Goal: Transaction & Acquisition: Book appointment/travel/reservation

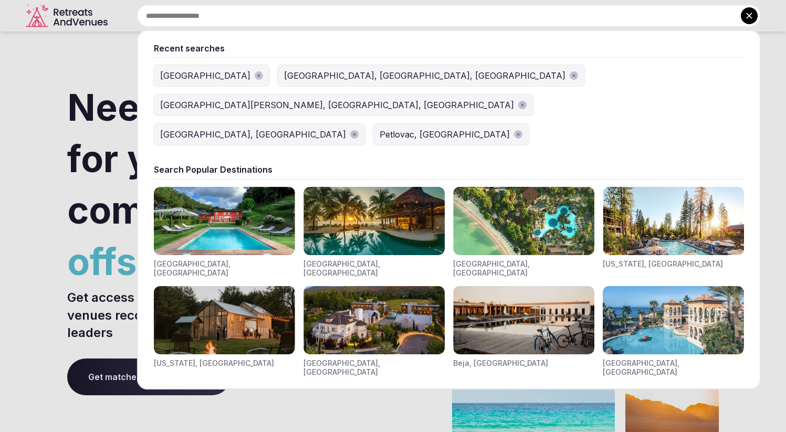
click at [296, 7] on input "text" at bounding box center [449, 16] width 624 height 22
type input "*"
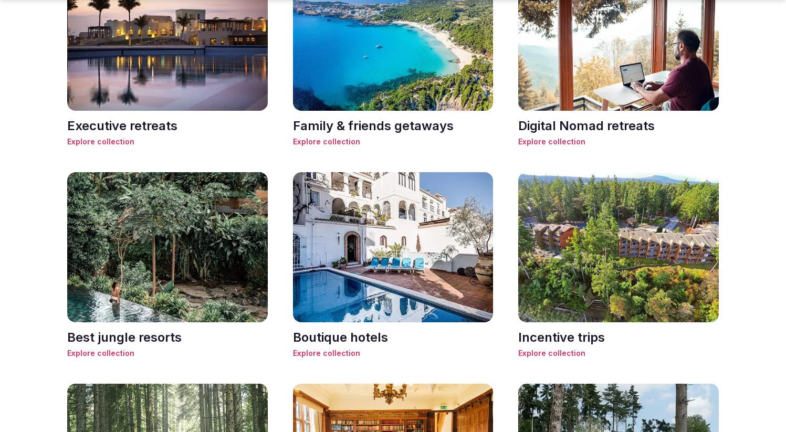
scroll to position [816, 0]
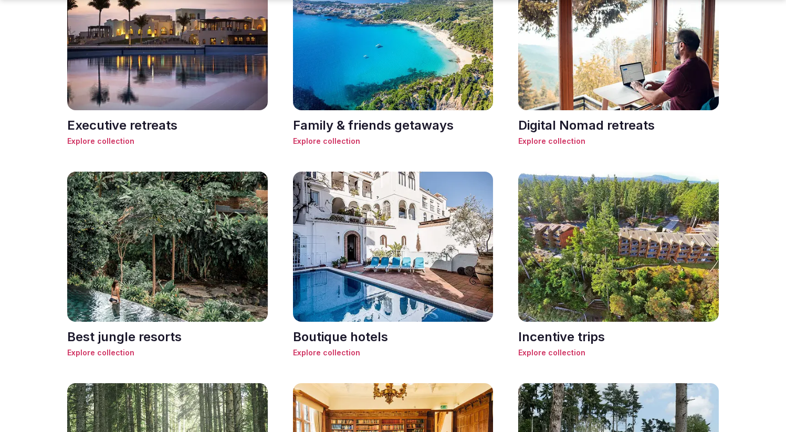
click at [214, 57] on img at bounding box center [167, 35] width 201 height 150
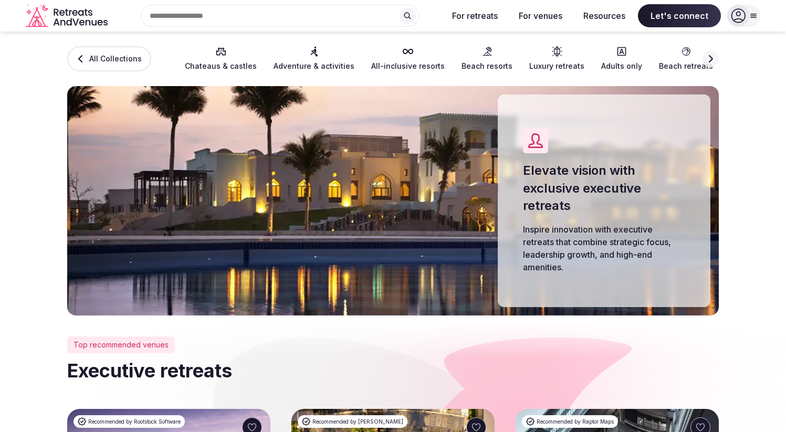
click at [134, 342] on div "Top recommended venues" at bounding box center [121, 345] width 108 height 17
click at [134, 341] on div "Top recommended venues" at bounding box center [121, 345] width 108 height 17
click at [240, 12] on input "text" at bounding box center [280, 16] width 278 height 22
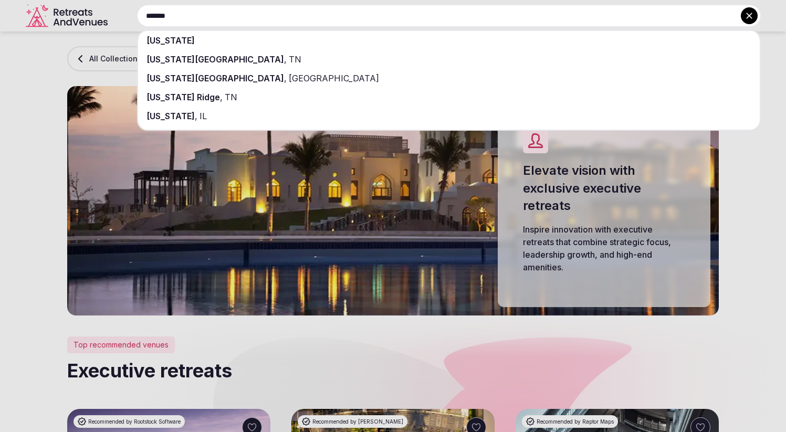
type input "*******"
click at [260, 56] on div "Tennessee City , TN" at bounding box center [449, 59] width 622 height 19
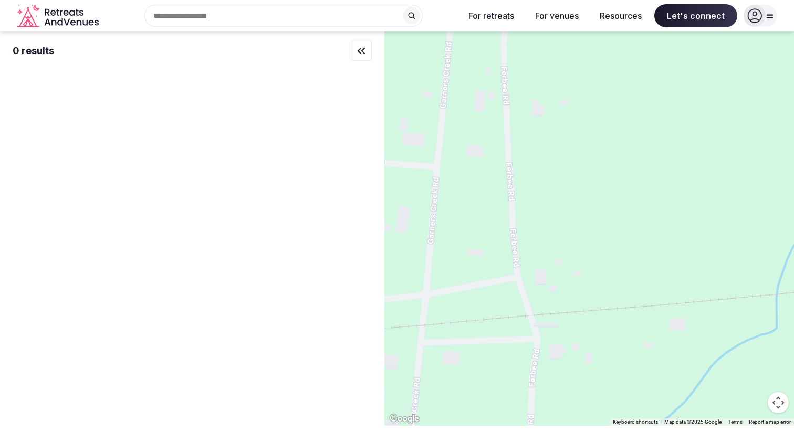
click at [231, 14] on div "Recent searches Tennessee City, TN 37055 Sri Lanka Calgary, AB, Canada Cabo San…" at bounding box center [279, 16] width 353 height 22
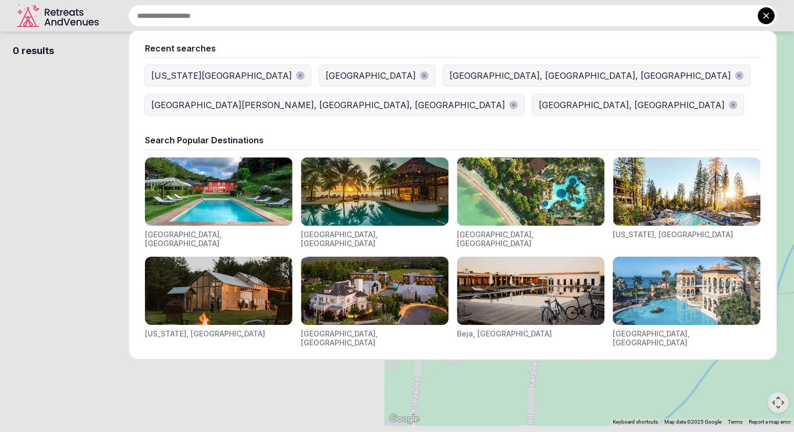
click at [199, 75] on div "[US_STATE][GEOGRAPHIC_DATA]" at bounding box center [221, 75] width 141 height 13
click at [209, 17] on div "Recent searches Tennessee City, TN 37055 Sri Lanka Calgary, AB, Canada Cabo San…" at bounding box center [440, 16] width 674 height 22
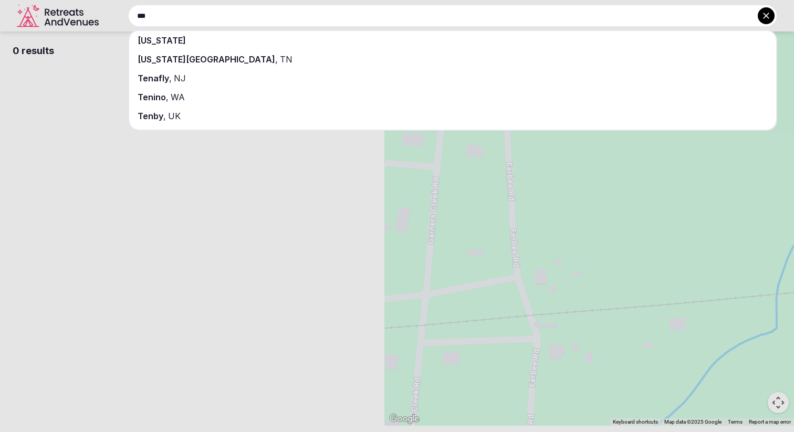
type input "***"
click at [195, 60] on span "Tennessee City" at bounding box center [207, 59] width 138 height 11
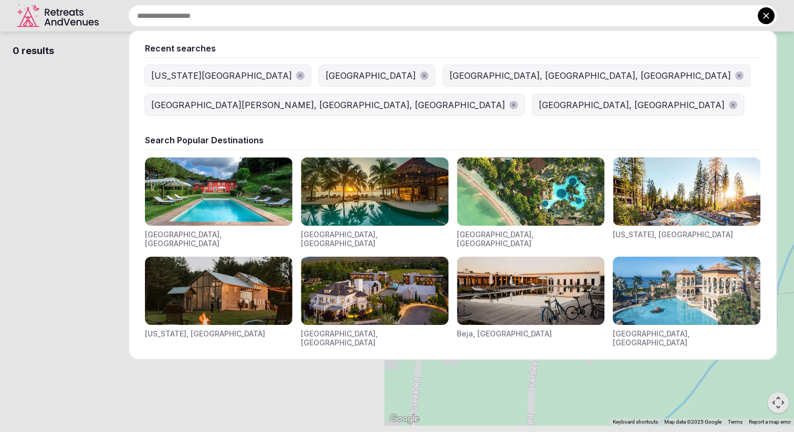
click at [194, 15] on div "Recent searches Tennessee City, TN 37055 Sri Lanka Calgary, AB, Canada Cabo San…" at bounding box center [440, 16] width 674 height 22
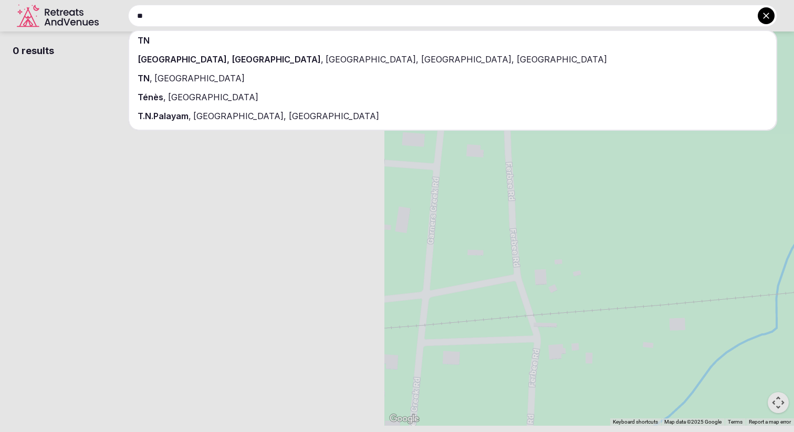
type input "*"
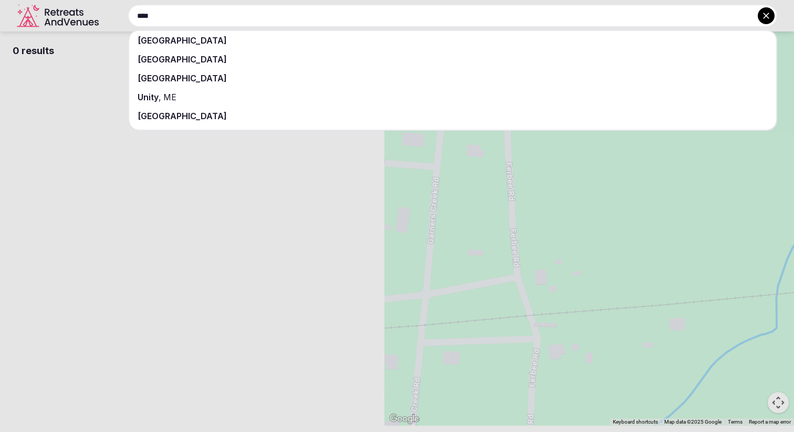
type input "****"
click at [242, 42] on div "[GEOGRAPHIC_DATA]" at bounding box center [452, 40] width 647 height 19
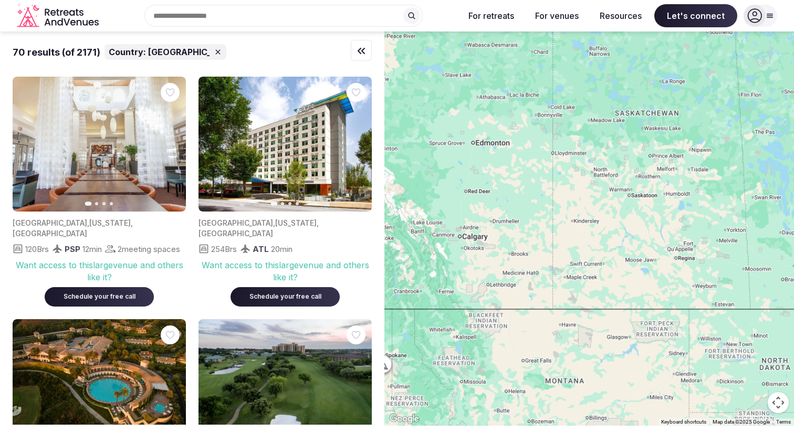
drag, startPoint x: 659, startPoint y: 271, endPoint x: 539, endPoint y: 121, distance: 192.5
click at [531, 111] on div at bounding box center [589, 229] width 410 height 394
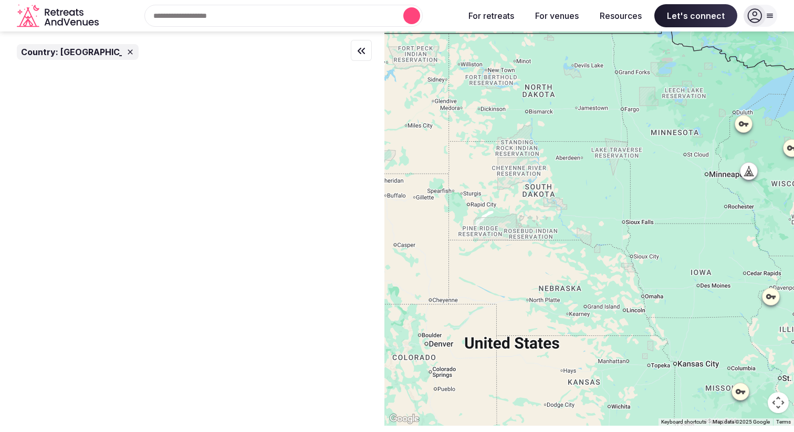
drag, startPoint x: 624, startPoint y: 258, endPoint x: 590, endPoint y: 140, distance: 123.5
click at [590, 140] on div at bounding box center [589, 229] width 410 height 394
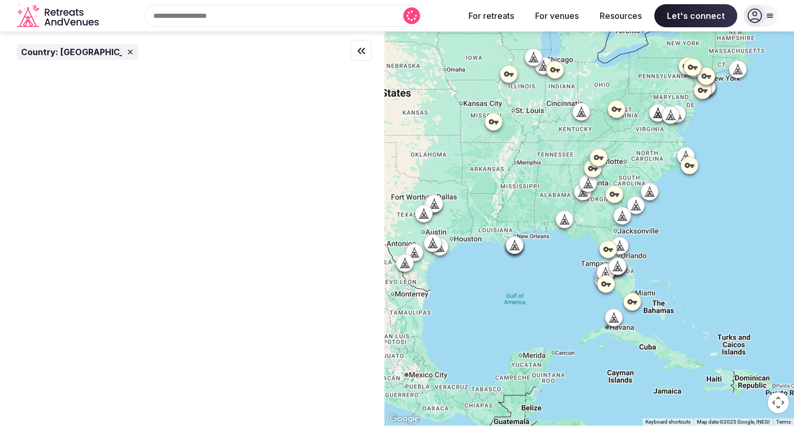
drag, startPoint x: 662, startPoint y: 239, endPoint x: 495, endPoint y: 124, distance: 202.3
click at [495, 124] on div at bounding box center [589, 229] width 410 height 394
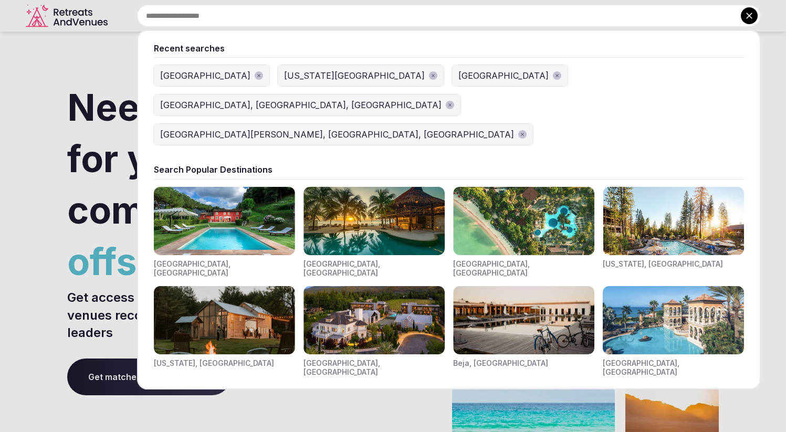
click at [307, 15] on input "text" at bounding box center [449, 16] width 624 height 22
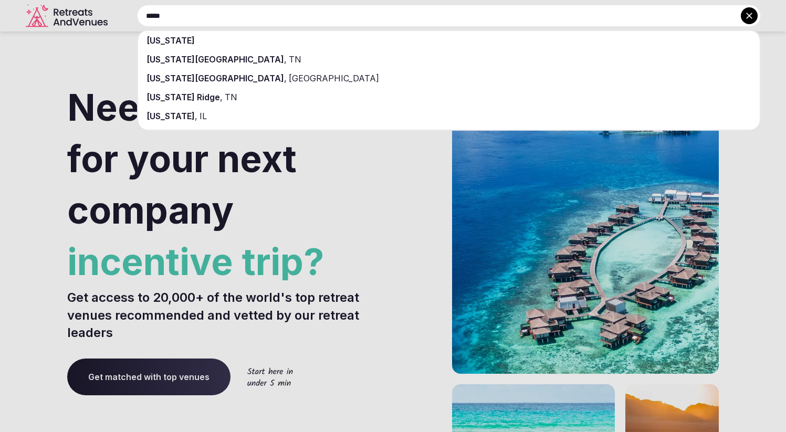
type input "*****"
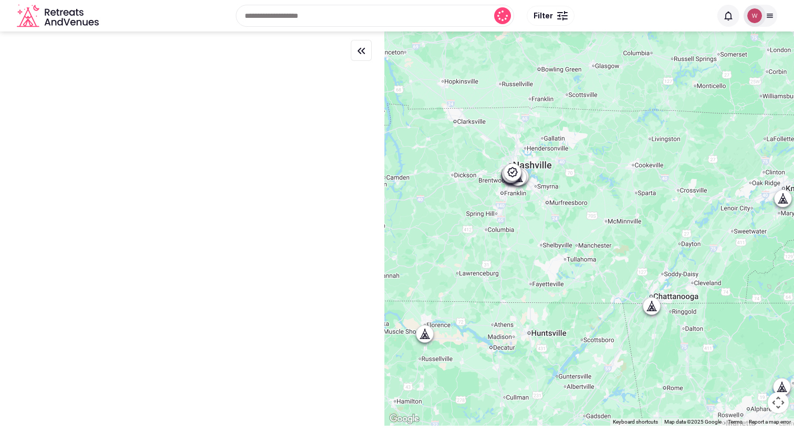
drag, startPoint x: 518, startPoint y: 232, endPoint x: 598, endPoint y: 191, distance: 89.5
click at [598, 191] on div at bounding box center [589, 229] width 410 height 394
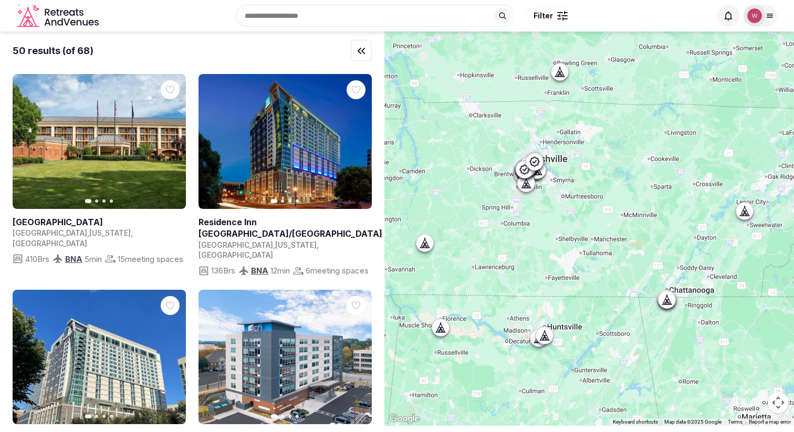
click at [546, 9] on button "Filter" at bounding box center [551, 16] width 48 height 20
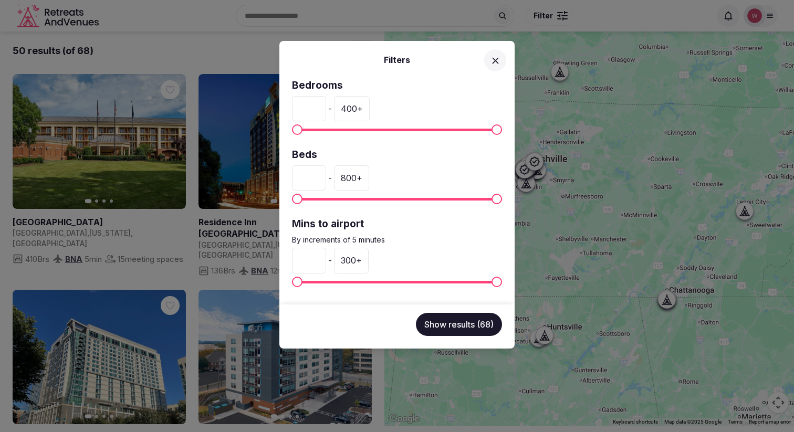
click at [321, 129] on span at bounding box center [397, 130] width 210 height 3
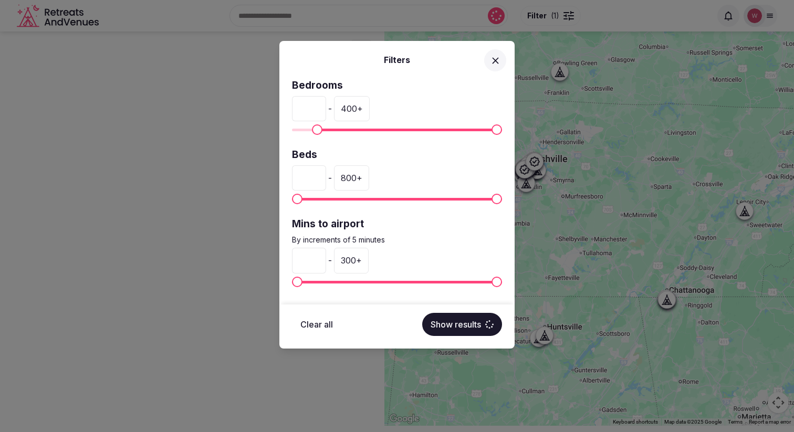
type input "**"
click at [309, 131] on span "Minimum" at bounding box center [313, 129] width 11 height 11
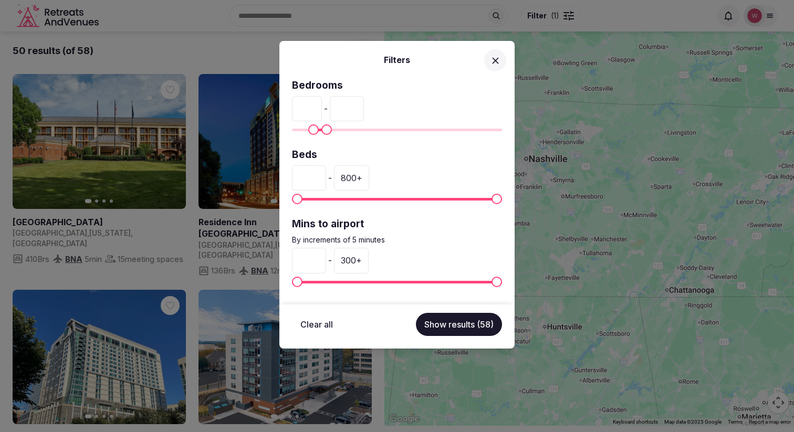
type input "**"
click at [322, 133] on span "Maximum" at bounding box center [326, 129] width 11 height 11
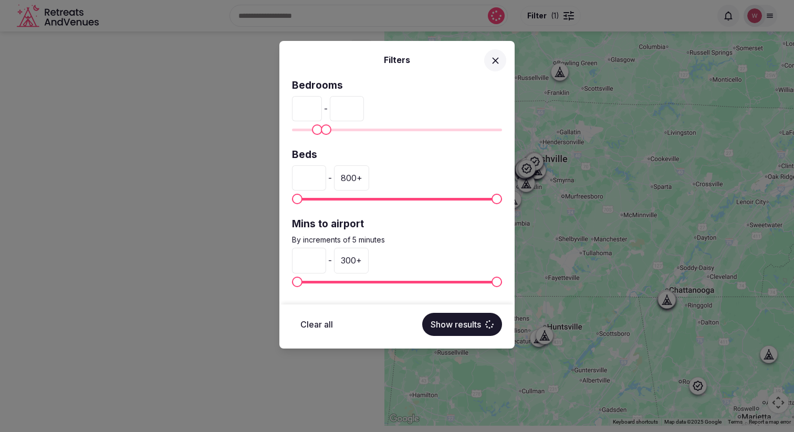
click at [312, 132] on span "Minimum" at bounding box center [317, 129] width 11 height 11
type input "*"
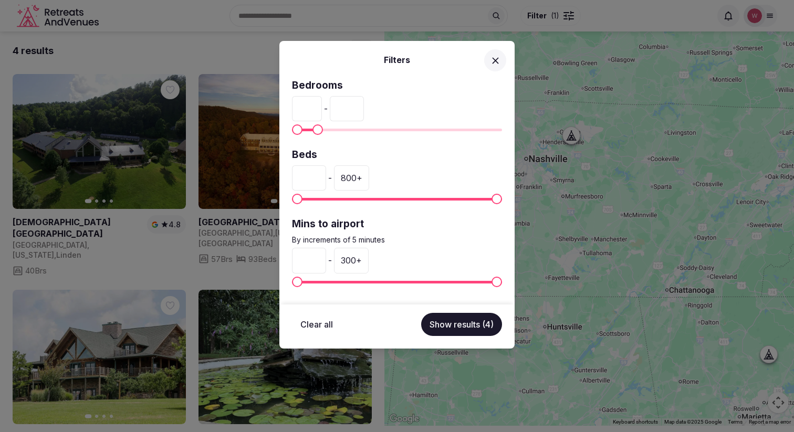
type input "**"
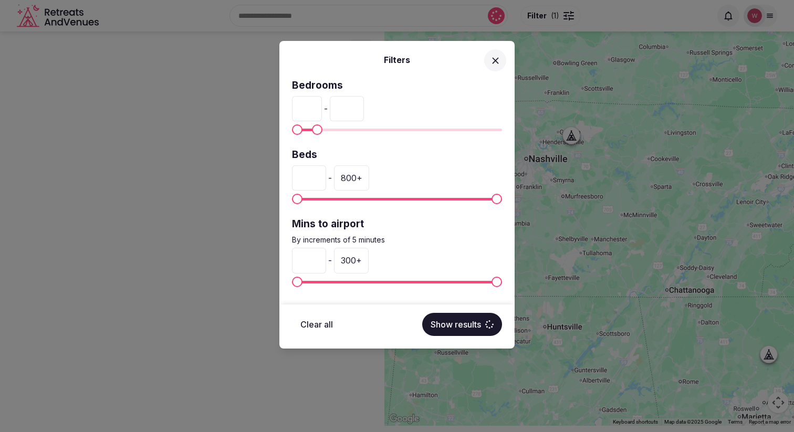
click at [312, 131] on span "Maximum" at bounding box center [317, 129] width 11 height 11
type input "**"
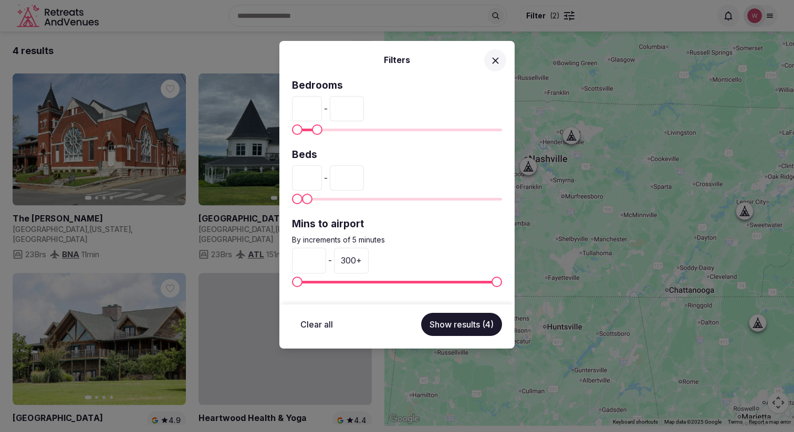
click at [302, 200] on span "Maximum" at bounding box center [307, 199] width 11 height 11
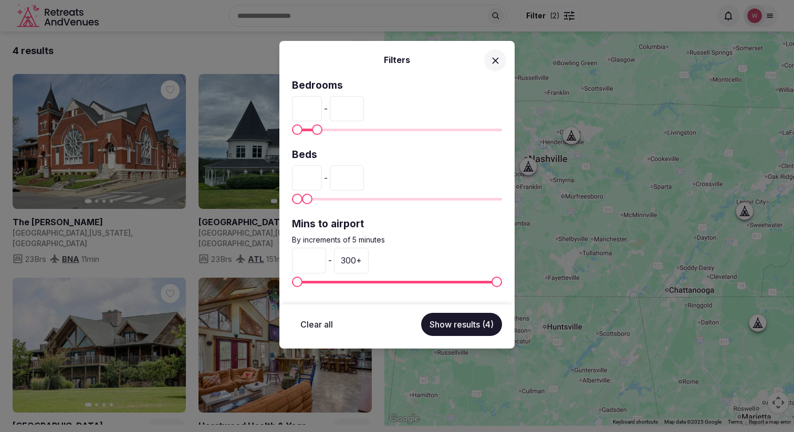
click at [613, 197] on div "Filters Bedrooms * - ** Beds * - ** Mins to airport By increments of 5 minutes …" at bounding box center [397, 216] width 794 height 432
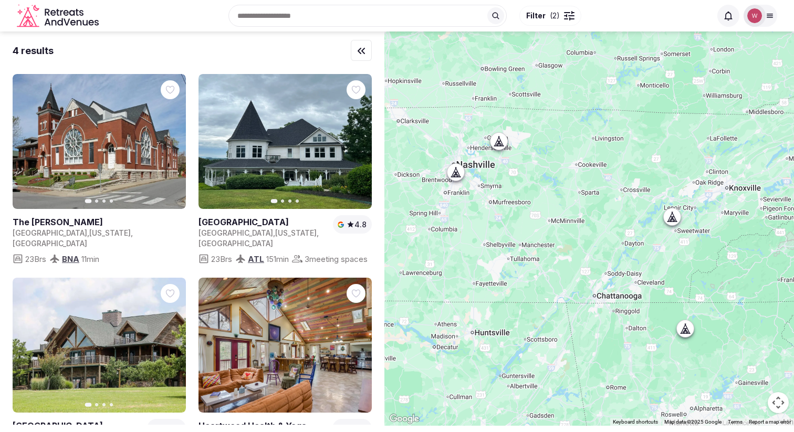
drag, startPoint x: 680, startPoint y: 184, endPoint x: 606, endPoint y: 190, distance: 74.3
click at [606, 190] on div at bounding box center [589, 229] width 410 height 394
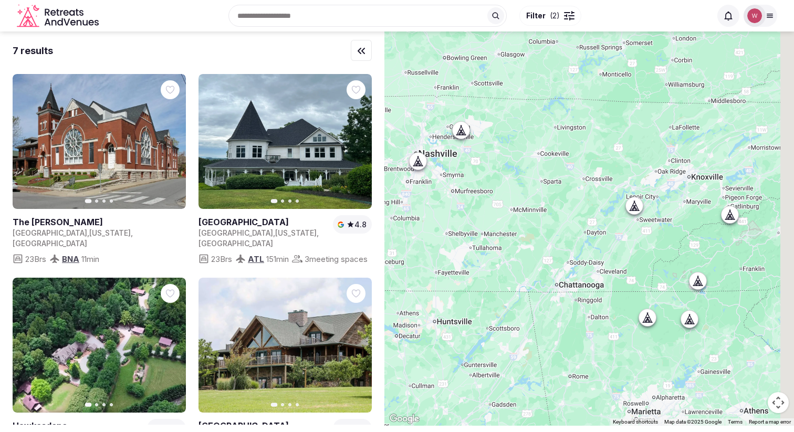
drag, startPoint x: 598, startPoint y: 213, endPoint x: 553, endPoint y: 202, distance: 46.1
click at [553, 202] on div at bounding box center [589, 229] width 410 height 394
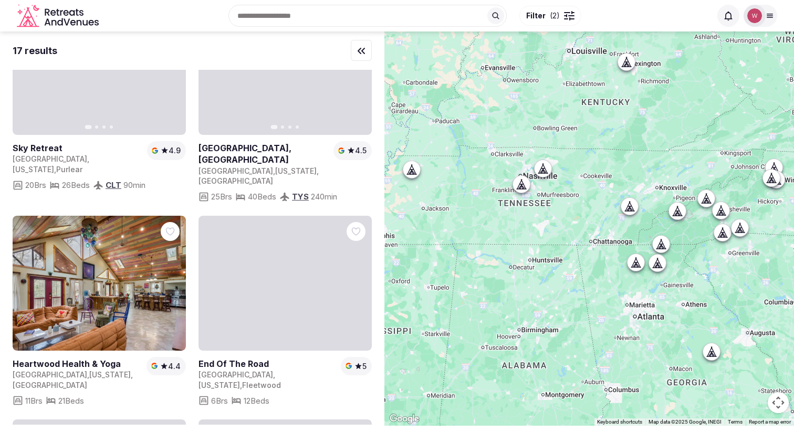
scroll to position [797, 0]
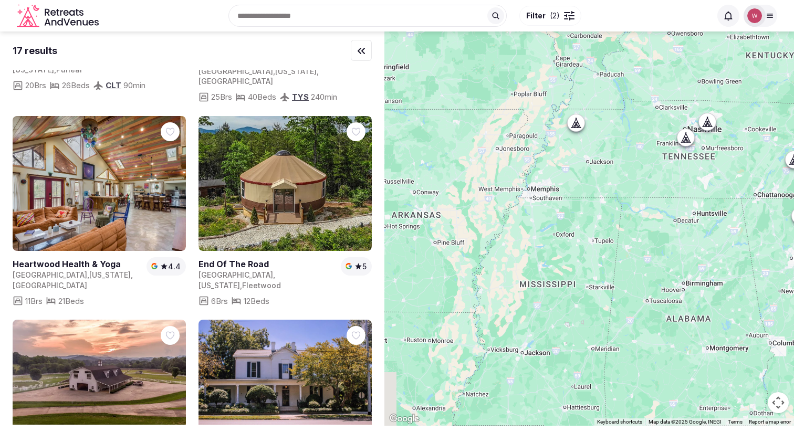
drag, startPoint x: 520, startPoint y: 245, endPoint x: 611, endPoint y: 160, distance: 124.4
click at [611, 160] on div at bounding box center [589, 229] width 410 height 394
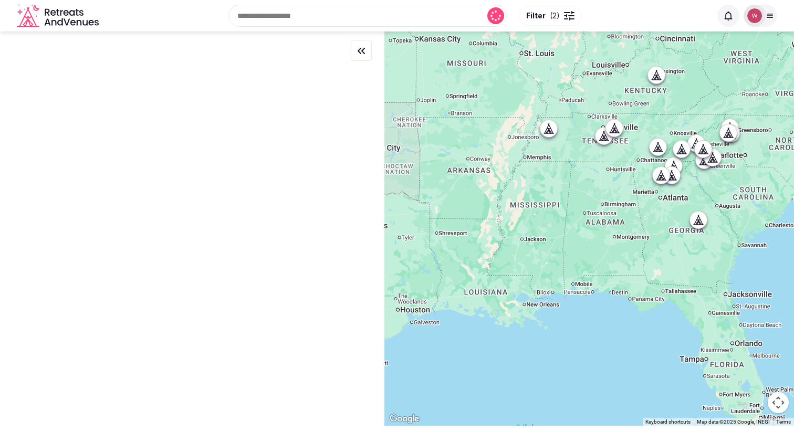
scroll to position [0, 0]
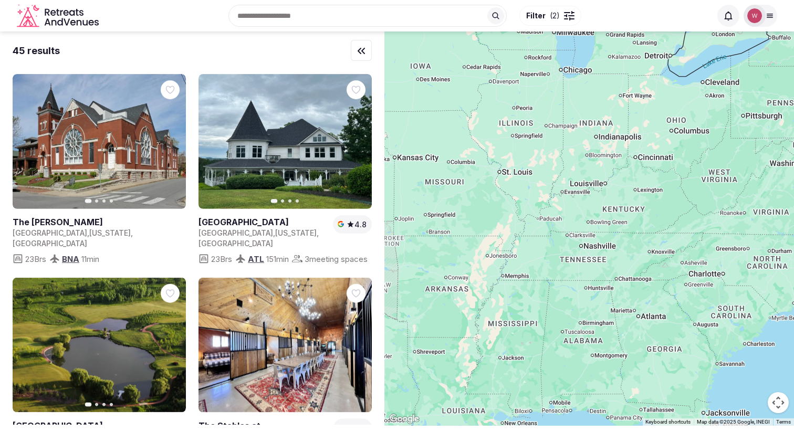
drag, startPoint x: 582, startPoint y: 169, endPoint x: 567, endPoint y: 278, distance: 109.7
click at [559, 290] on div at bounding box center [589, 229] width 410 height 394
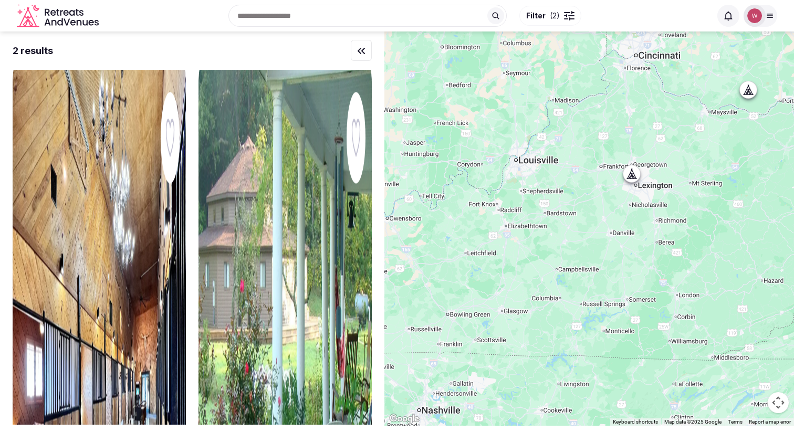
drag, startPoint x: 584, startPoint y: 211, endPoint x: 707, endPoint y: 192, distance: 124.2
click at [707, 192] on div at bounding box center [589, 229] width 410 height 394
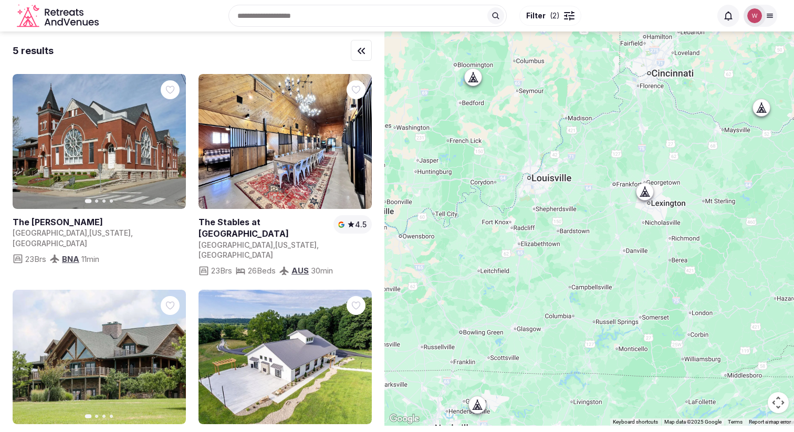
drag, startPoint x: 657, startPoint y: 186, endPoint x: 641, endPoint y: 211, distance: 30.0
click at [642, 211] on div at bounding box center [589, 229] width 410 height 394
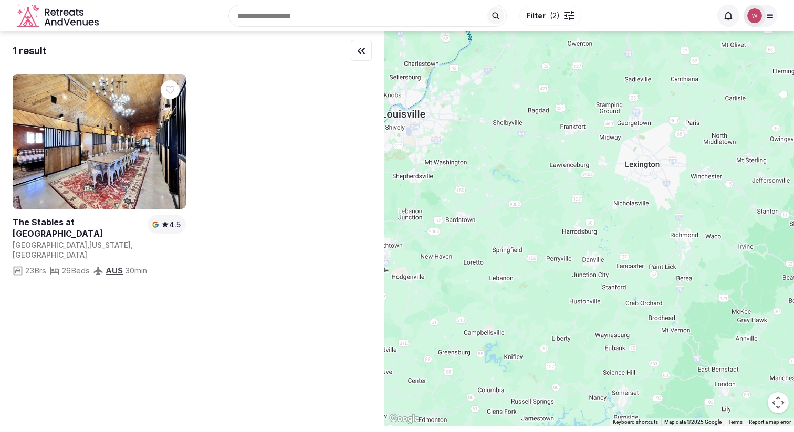
drag, startPoint x: 622, startPoint y: 231, endPoint x: 588, endPoint y: 198, distance: 46.8
click at [588, 198] on div at bounding box center [589, 229] width 410 height 394
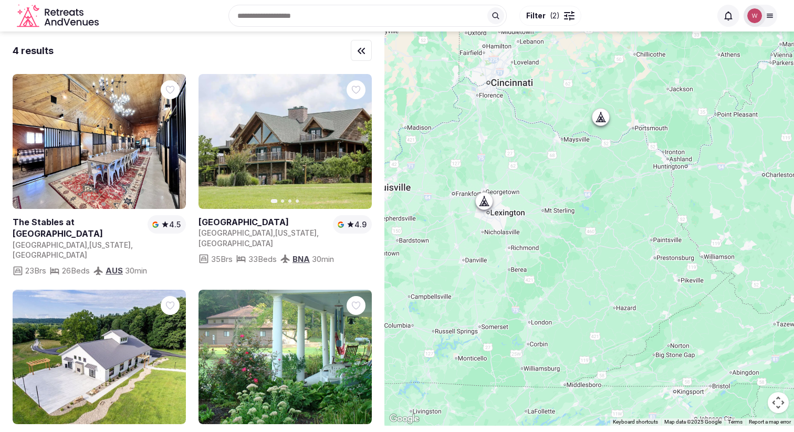
drag, startPoint x: 606, startPoint y: 238, endPoint x: 489, endPoint y: 233, distance: 117.7
click at [489, 233] on div at bounding box center [589, 229] width 410 height 394
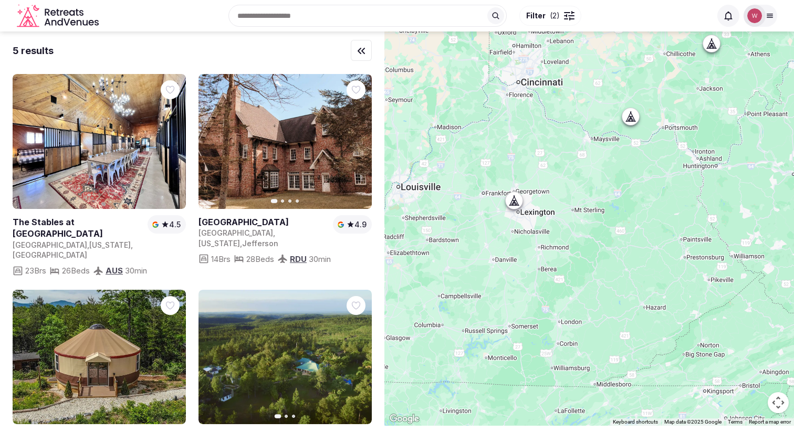
drag, startPoint x: 485, startPoint y: 238, endPoint x: 648, endPoint y: 239, distance: 163.3
click at [647, 237] on div at bounding box center [589, 229] width 410 height 394
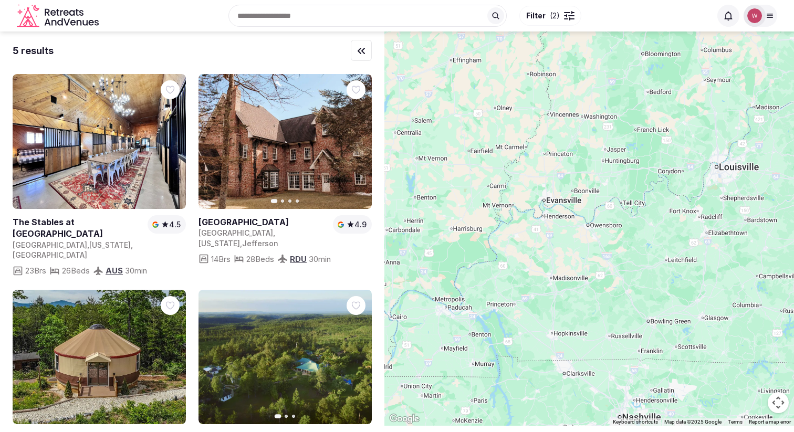
drag, startPoint x: 515, startPoint y: 241, endPoint x: 515, endPoint y: 223, distance: 17.9
click at [515, 223] on div at bounding box center [589, 229] width 410 height 394
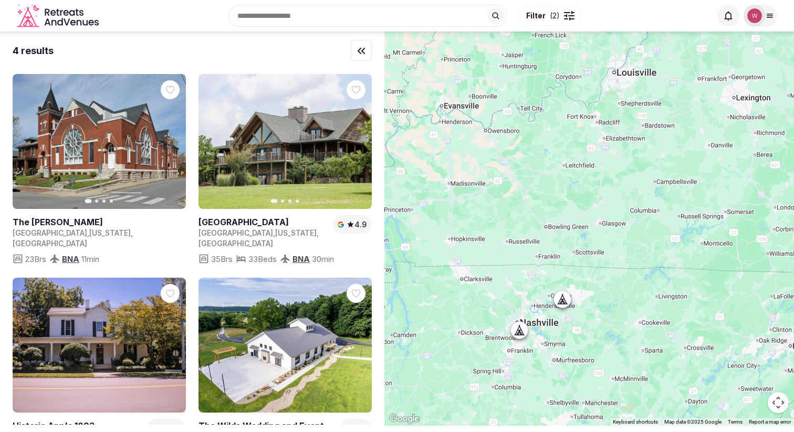
drag, startPoint x: 686, startPoint y: 284, endPoint x: 599, endPoint y: 192, distance: 126.3
click at [599, 192] on div at bounding box center [589, 229] width 410 height 394
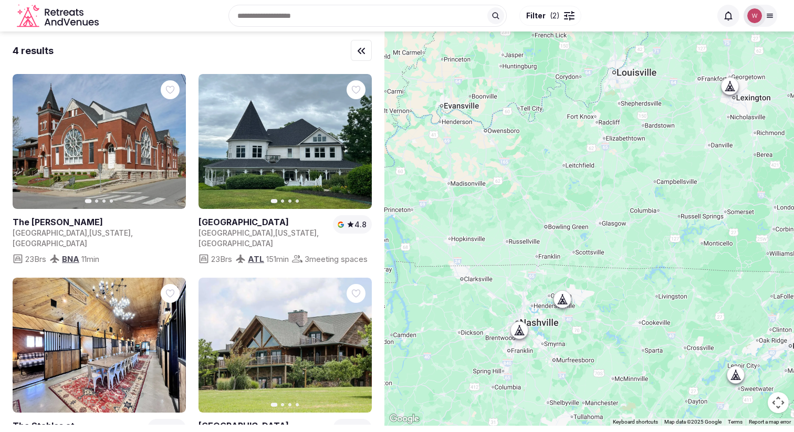
click at [567, 298] on icon at bounding box center [562, 299] width 11 height 11
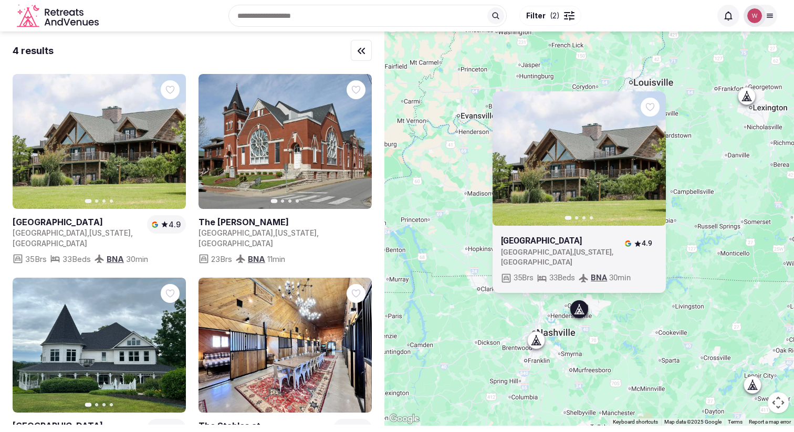
drag, startPoint x: 630, startPoint y: 336, endPoint x: 637, endPoint y: 248, distance: 87.9
click at [637, 248] on div "Previous slide Next slide Rock Springs Retreat Center United States , Tennessee…" at bounding box center [589, 229] width 410 height 394
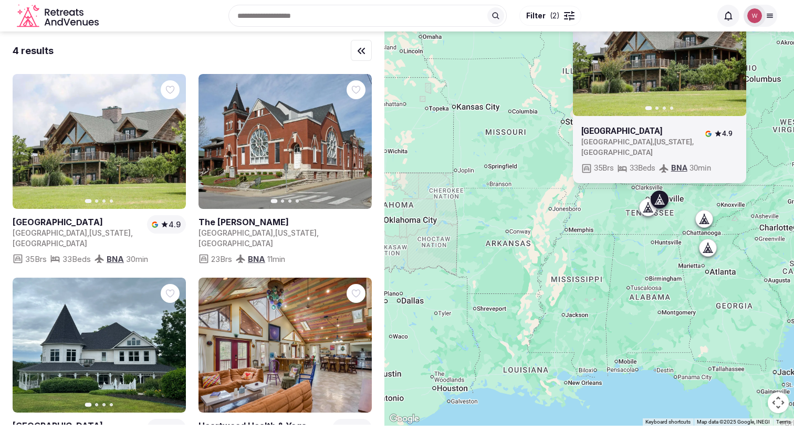
drag, startPoint x: 501, startPoint y: 253, endPoint x: 646, endPoint y: 212, distance: 150.4
click at [646, 212] on div "Previous slide Next slide Rock Springs Retreat Center United States , Tennessee…" at bounding box center [589, 229] width 410 height 394
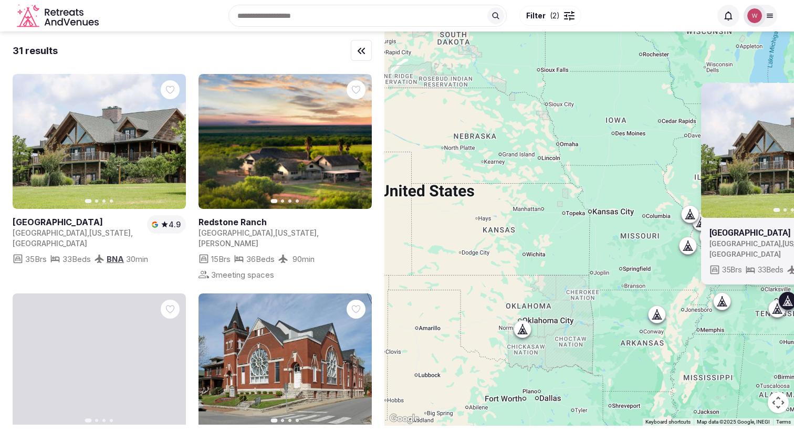
drag, startPoint x: 603, startPoint y: 226, endPoint x: 611, endPoint y: 359, distance: 133.0
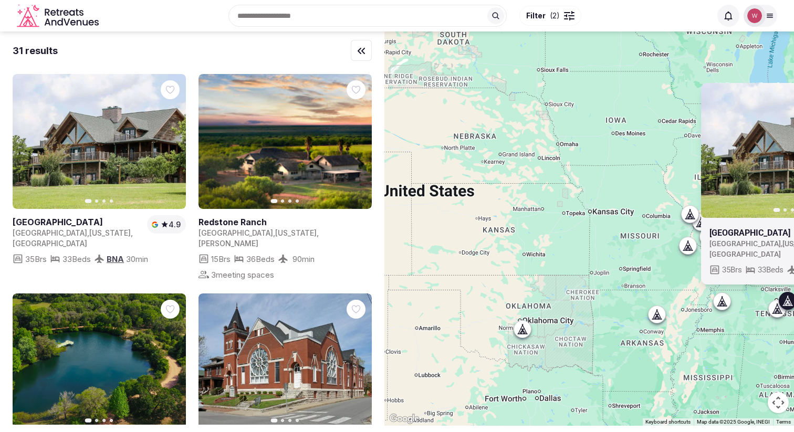
click at [611, 359] on div "Previous slide Next slide Rock Springs Retreat Center United States , Tennessee…" at bounding box center [589, 229] width 410 height 394
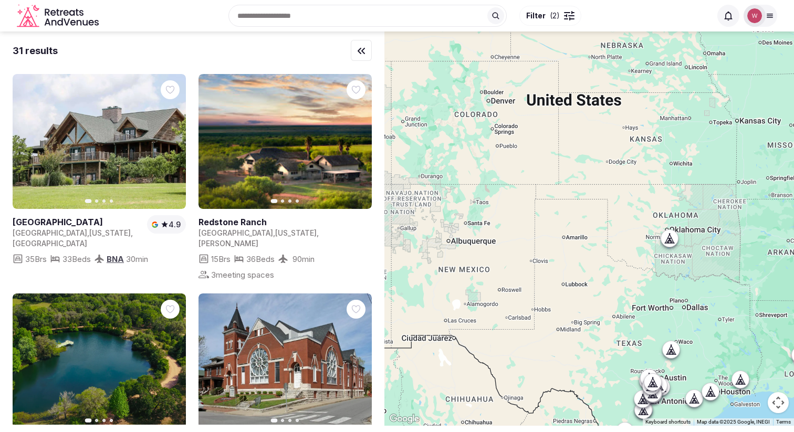
drag, startPoint x: 596, startPoint y: 275, endPoint x: 735, endPoint y: 209, distance: 154.1
click at [735, 209] on div "Previous slide Next slide Rock Springs Retreat Center United States , Tennessee…" at bounding box center [589, 229] width 410 height 394
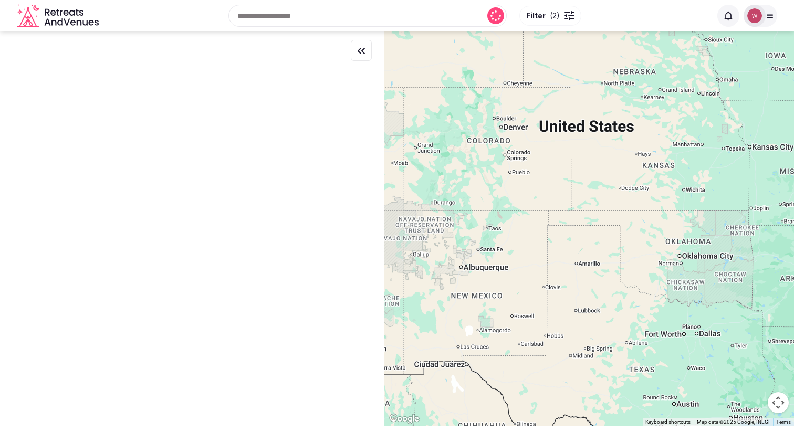
drag, startPoint x: 647, startPoint y: 212, endPoint x: 500, endPoint y: 246, distance: 151.6
click at [500, 246] on div at bounding box center [589, 229] width 410 height 394
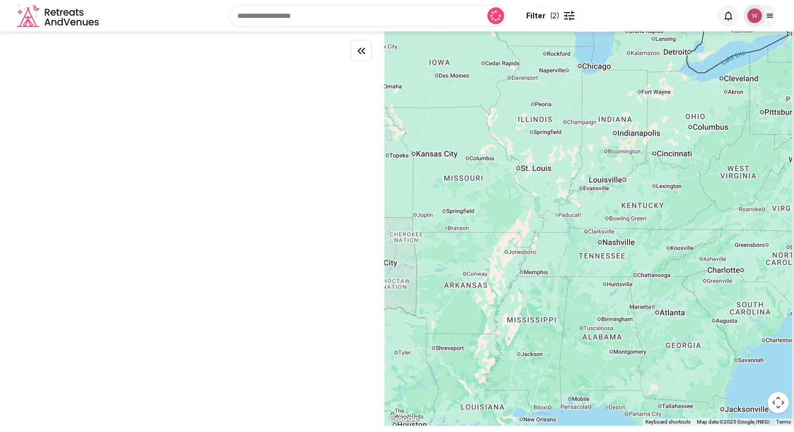
drag, startPoint x: 675, startPoint y: 263, endPoint x: 486, endPoint y: 279, distance: 189.7
click at [487, 279] on div at bounding box center [589, 229] width 410 height 394
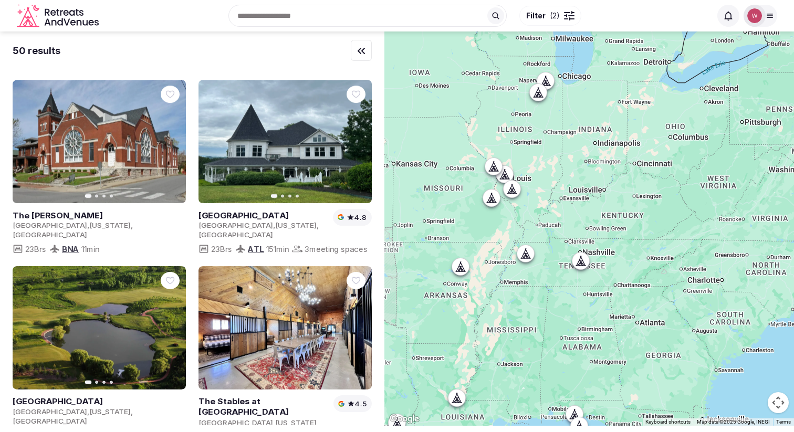
drag, startPoint x: 530, startPoint y: 266, endPoint x: 521, endPoint y: 272, distance: 10.9
click at [521, 271] on div at bounding box center [589, 229] width 410 height 394
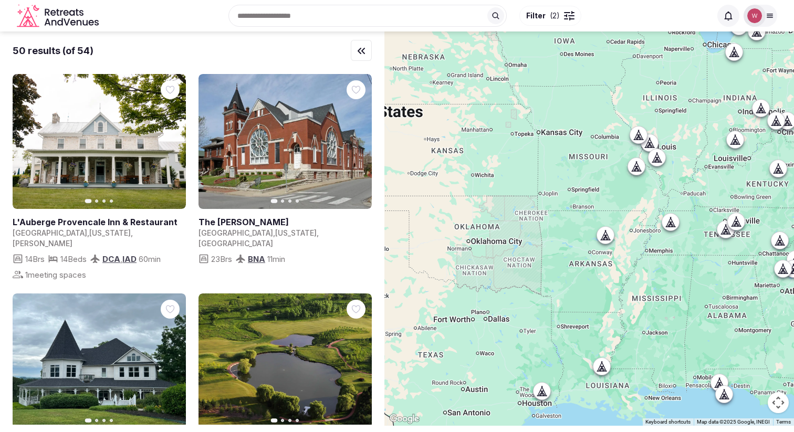
drag, startPoint x: 536, startPoint y: 190, endPoint x: 685, endPoint y: 158, distance: 152.6
click at [685, 158] on div at bounding box center [589, 229] width 410 height 394
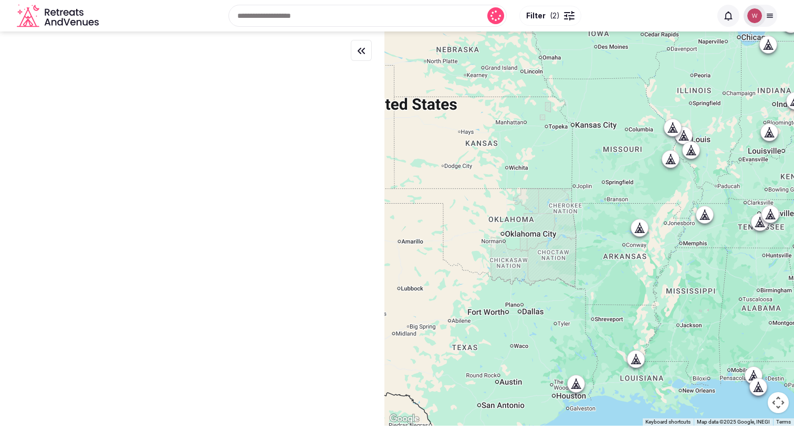
drag, startPoint x: 627, startPoint y: 179, endPoint x: 686, endPoint y: 164, distance: 60.6
click at [686, 164] on div at bounding box center [589, 229] width 410 height 394
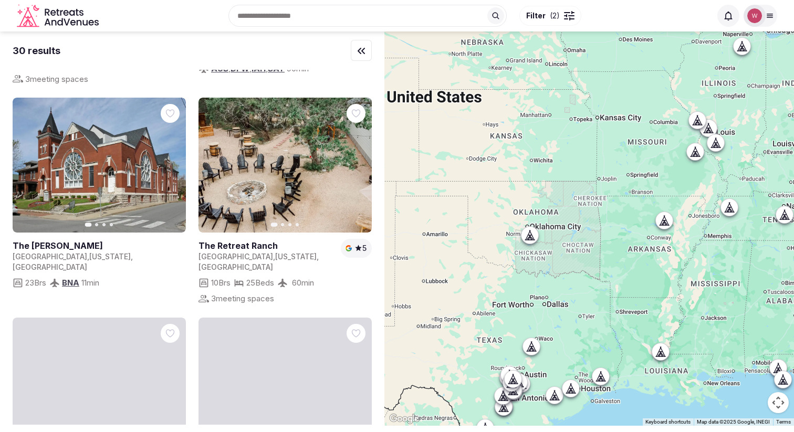
scroll to position [294, 0]
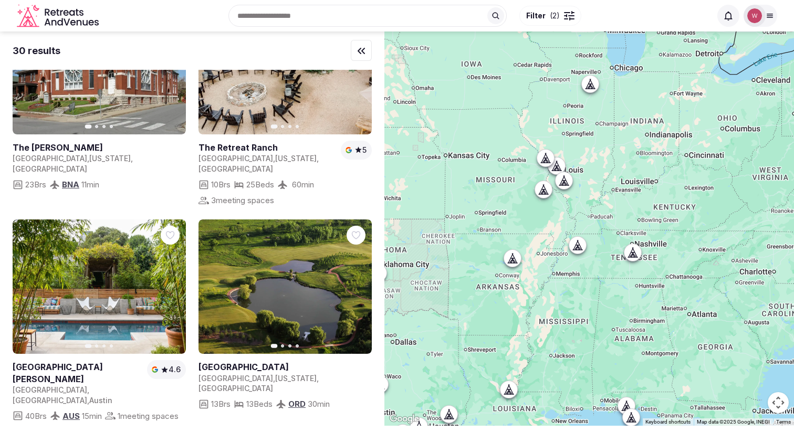
drag, startPoint x: 549, startPoint y: 262, endPoint x: 394, endPoint y: 301, distance: 159.7
click at [394, 301] on div at bounding box center [589, 229] width 410 height 394
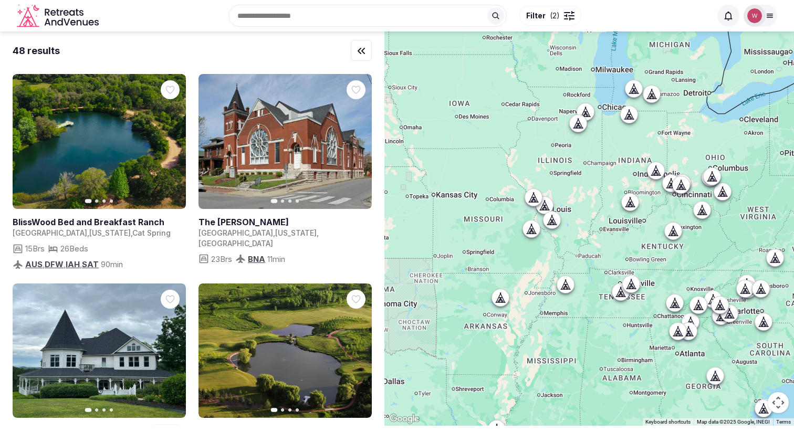
drag, startPoint x: 556, startPoint y: 183, endPoint x: 544, endPoint y: 223, distance: 41.2
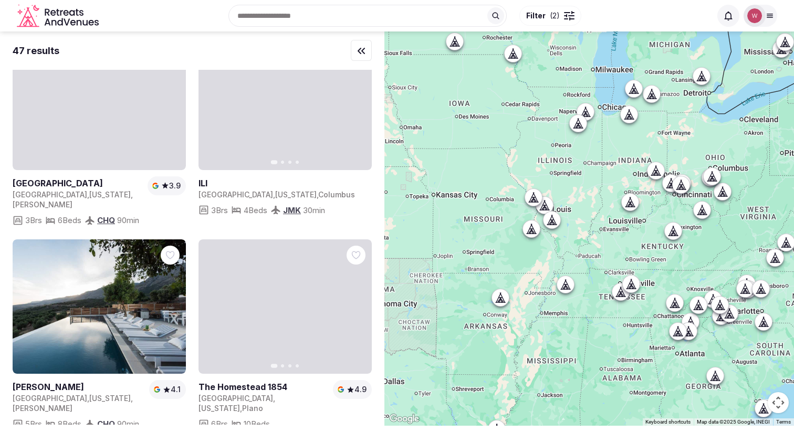
scroll to position [4428, 0]
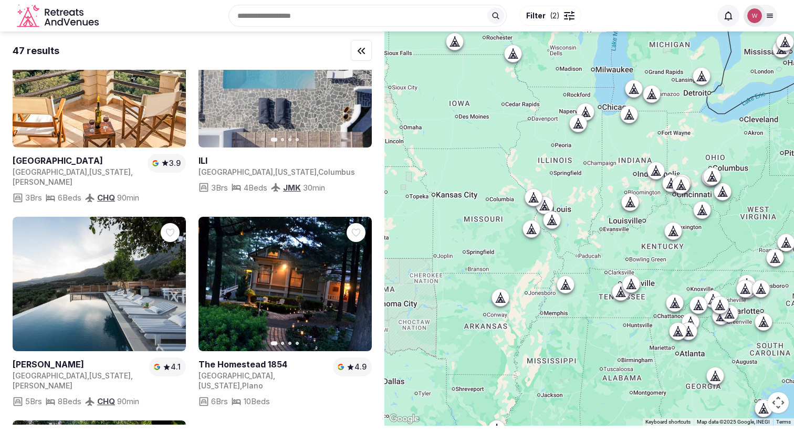
drag, startPoint x: 634, startPoint y: 283, endPoint x: 689, endPoint y: 289, distance: 55.4
click at [693, 289] on div at bounding box center [589, 229] width 410 height 394
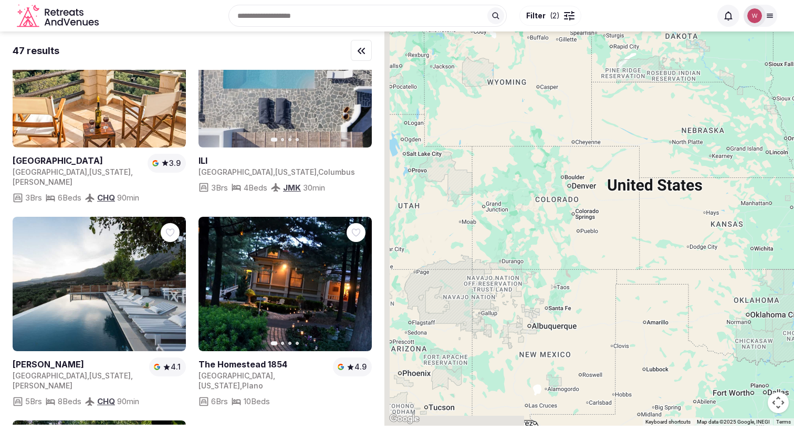
drag, startPoint x: 556, startPoint y: 286, endPoint x: 683, endPoint y: 255, distance: 130.4
click at [683, 255] on div at bounding box center [589, 229] width 410 height 394
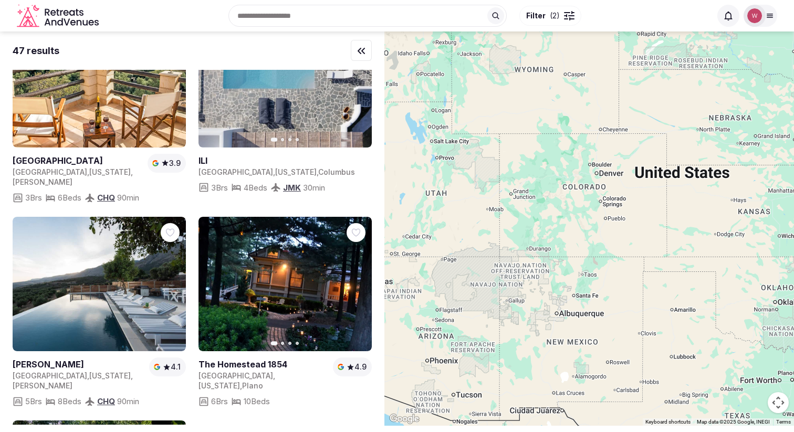
scroll to position [0, 0]
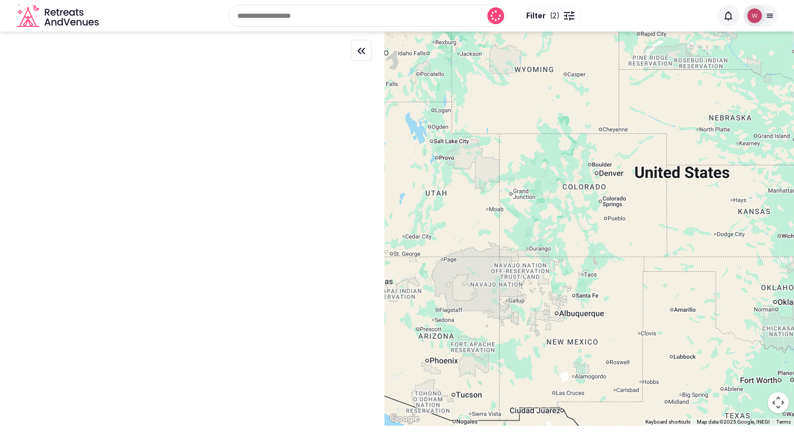
drag, startPoint x: 568, startPoint y: 278, endPoint x: 671, endPoint y: 252, distance: 106.6
click at [671, 252] on div at bounding box center [589, 229] width 410 height 394
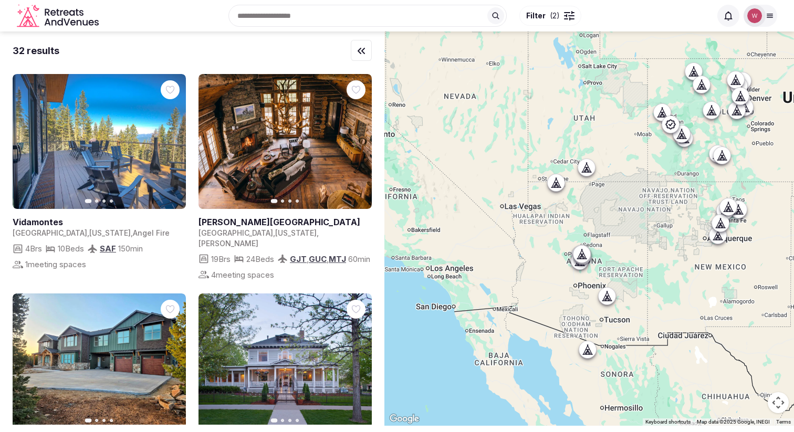
click at [624, 253] on div at bounding box center [589, 229] width 410 height 394
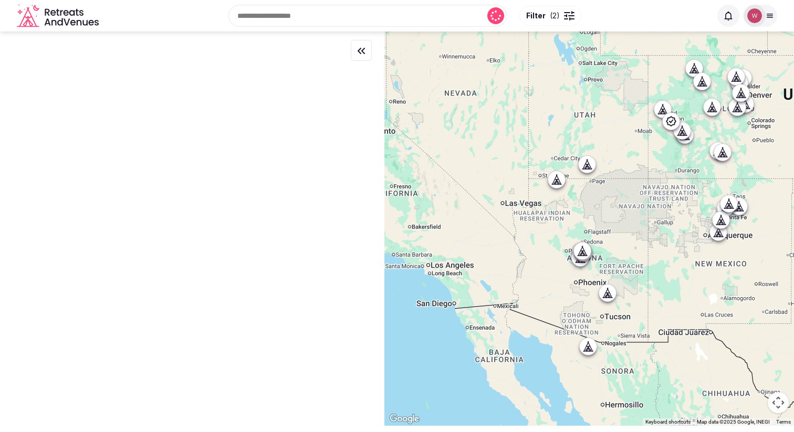
drag, startPoint x: 619, startPoint y: 267, endPoint x: 625, endPoint y: 246, distance: 22.1
click at [625, 246] on div at bounding box center [589, 229] width 410 height 394
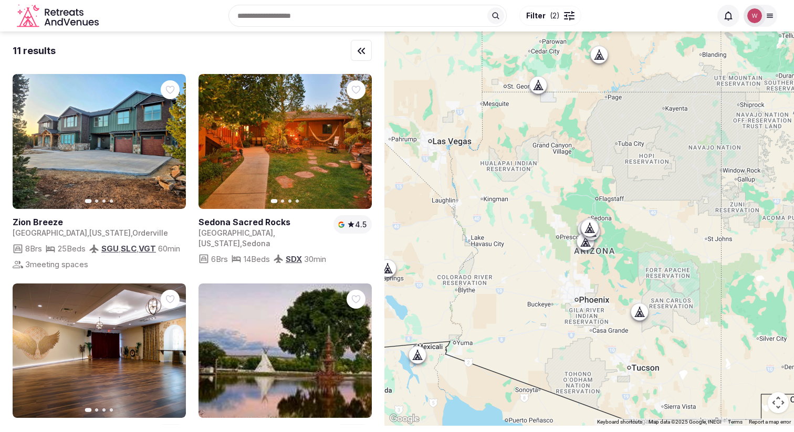
drag, startPoint x: 554, startPoint y: 140, endPoint x: 534, endPoint y: 77, distance: 66.1
click at [534, 77] on div at bounding box center [589, 229] width 410 height 394
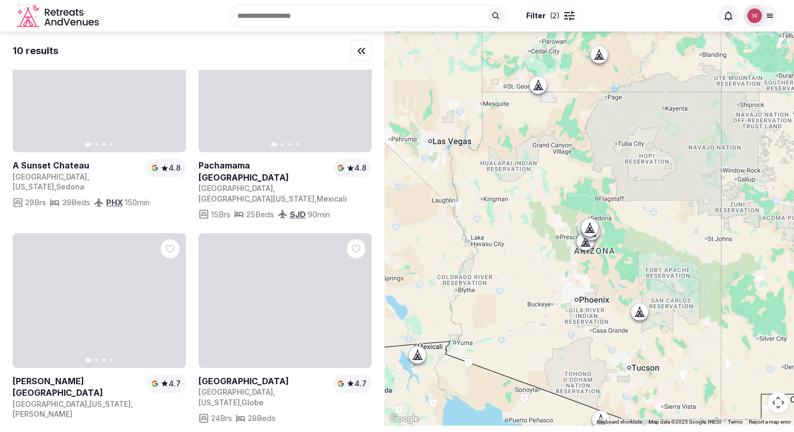
scroll to position [686, 0]
